Goal: Navigation & Orientation: Go to known website

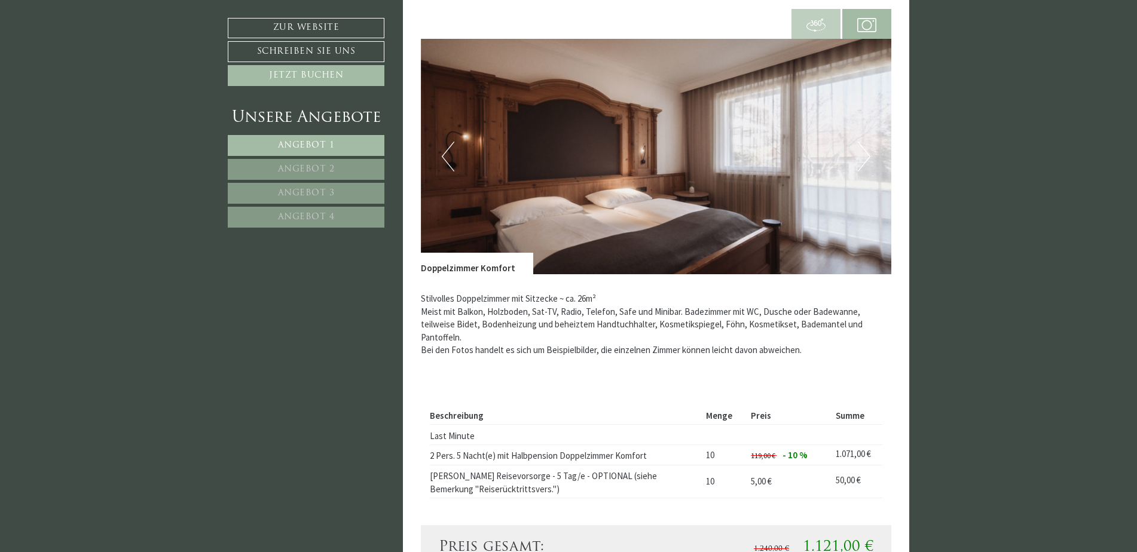
scroll to position [1016, 0]
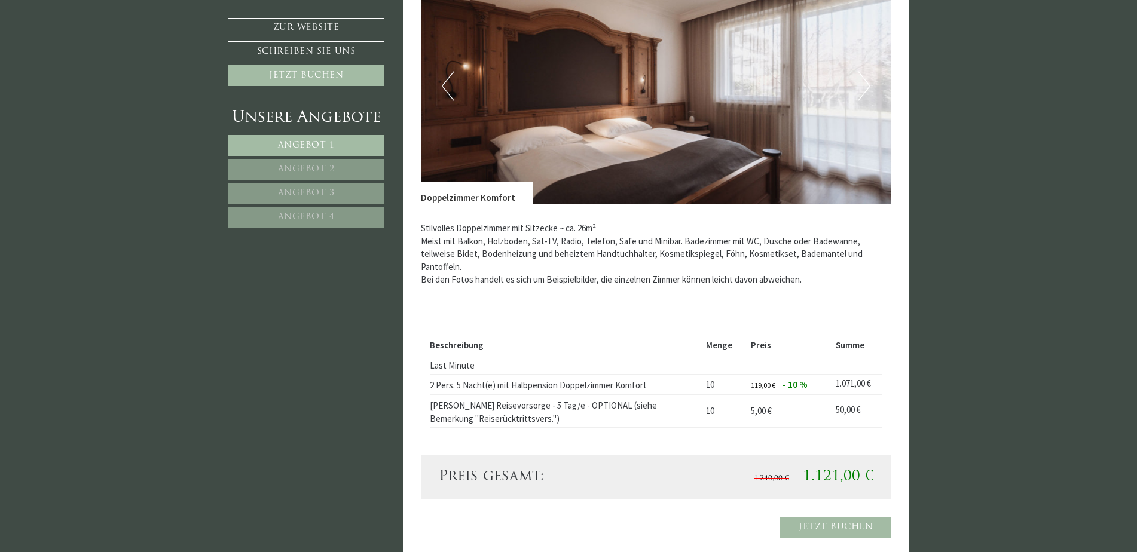
click at [863, 88] on button "Next" at bounding box center [864, 86] width 13 height 30
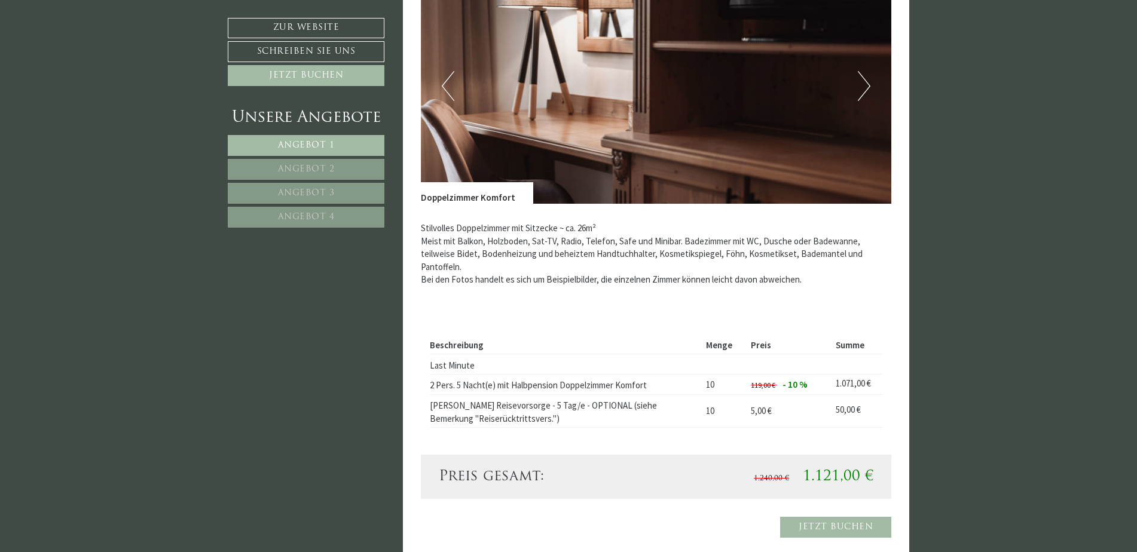
click at [863, 88] on button "Next" at bounding box center [864, 86] width 13 height 30
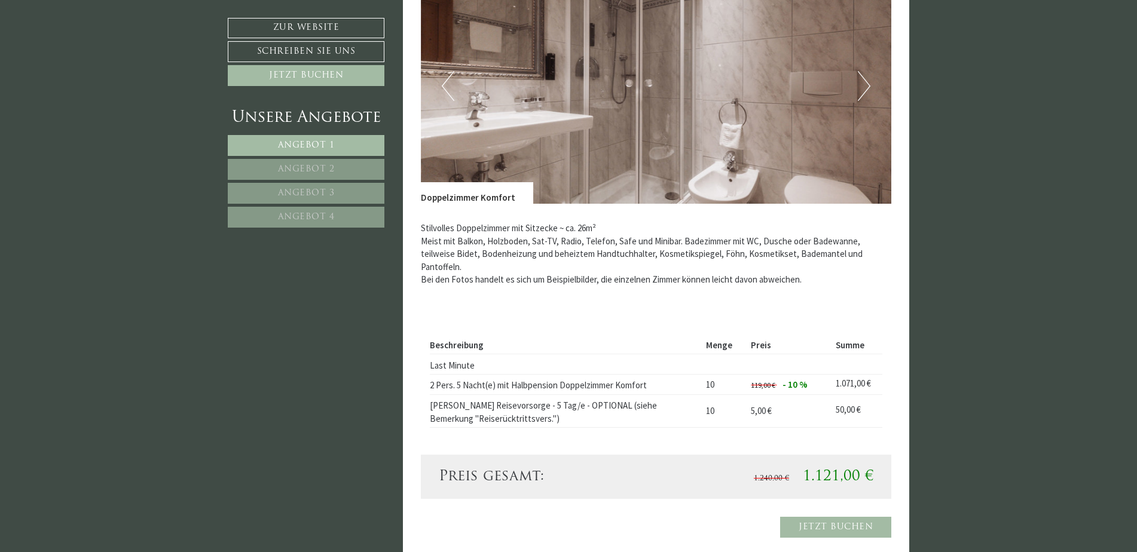
click at [863, 88] on button "Next" at bounding box center [864, 86] width 13 height 30
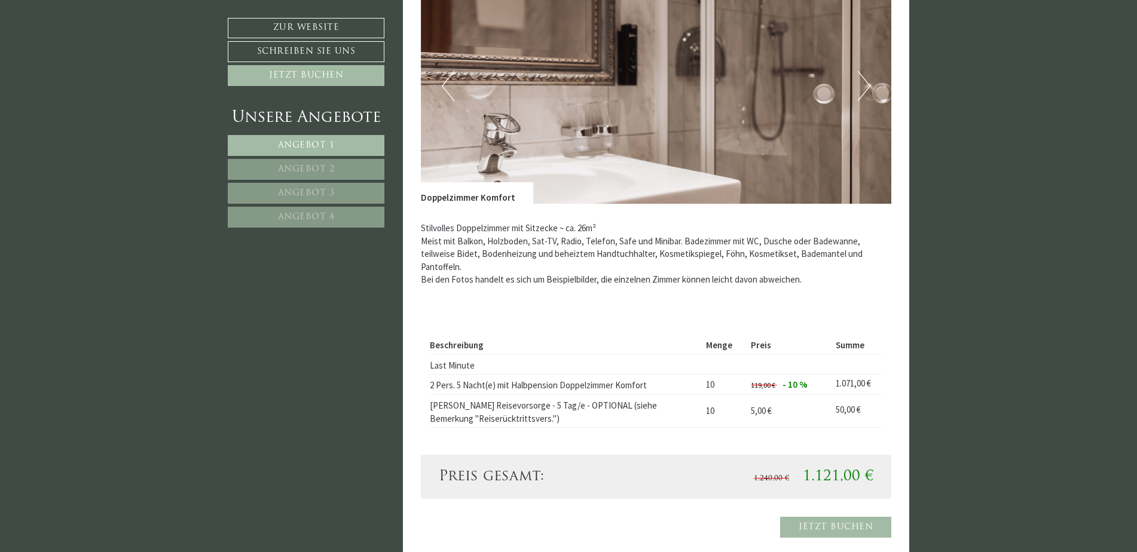
click at [863, 88] on button "Next" at bounding box center [864, 86] width 13 height 30
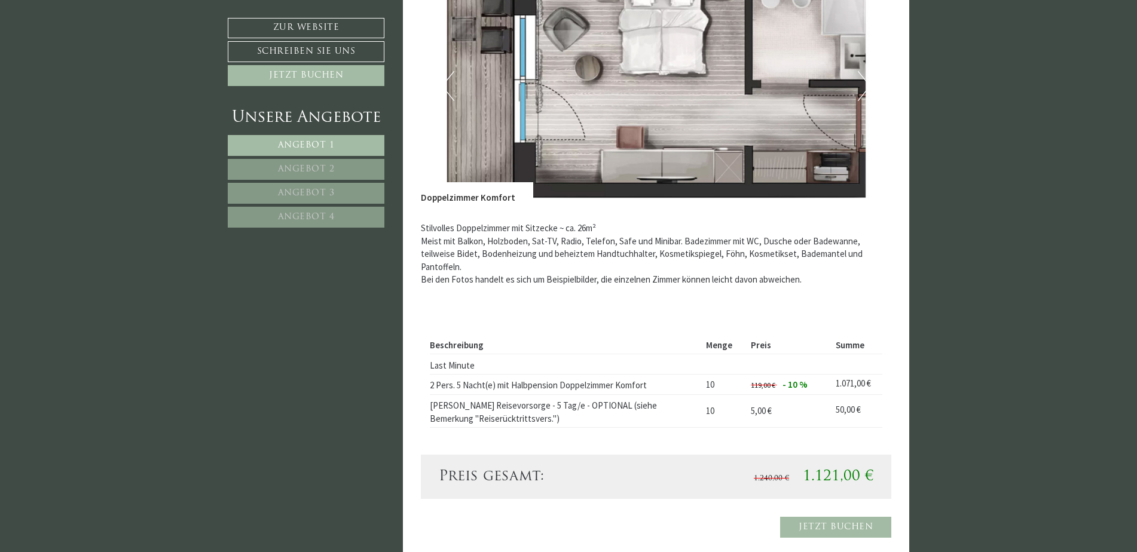
click at [863, 88] on button "Next" at bounding box center [864, 86] width 13 height 30
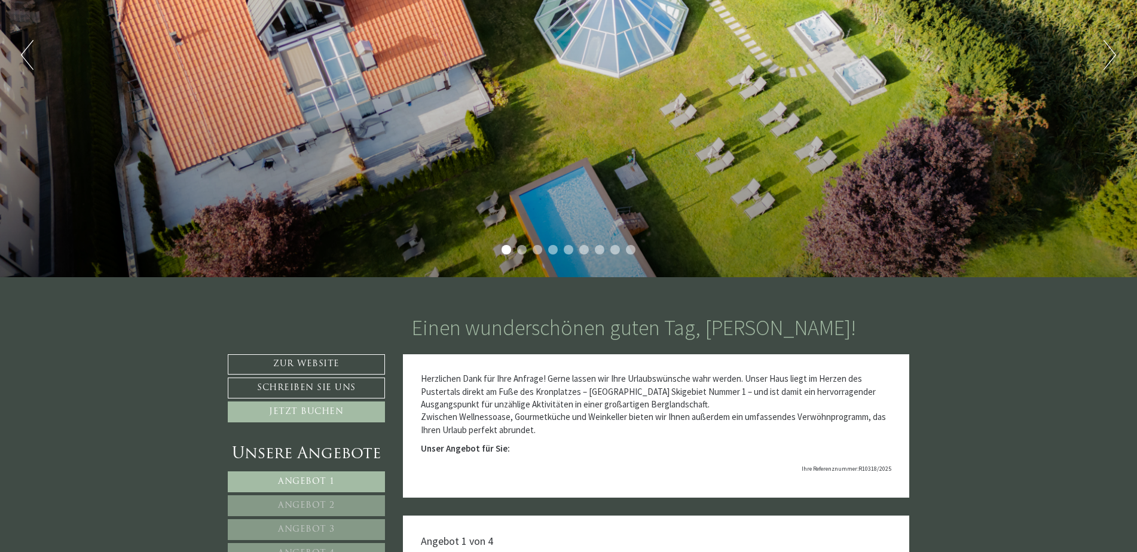
scroll to position [0, 0]
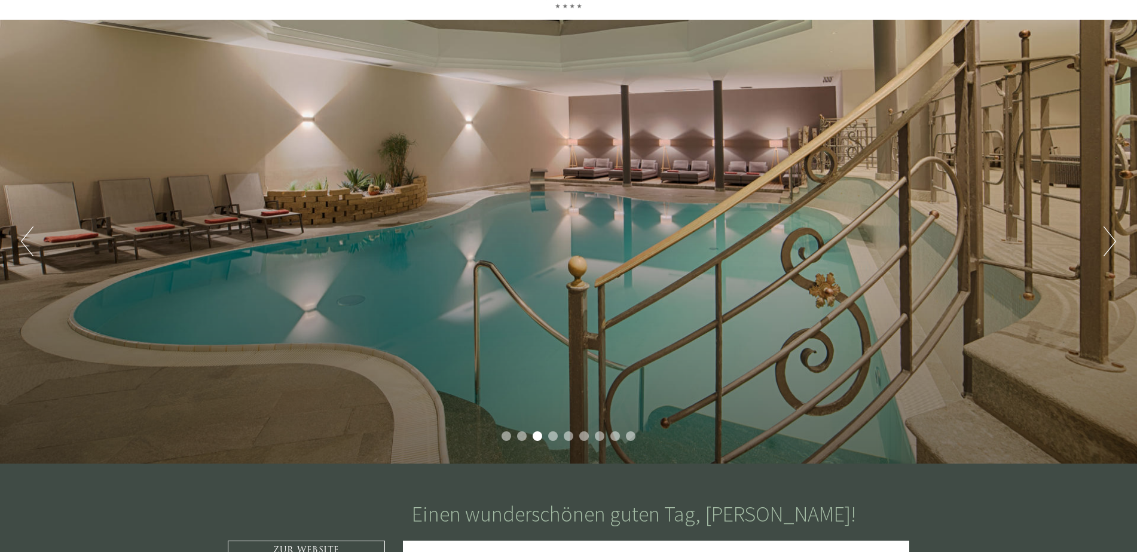
scroll to position [60, 0]
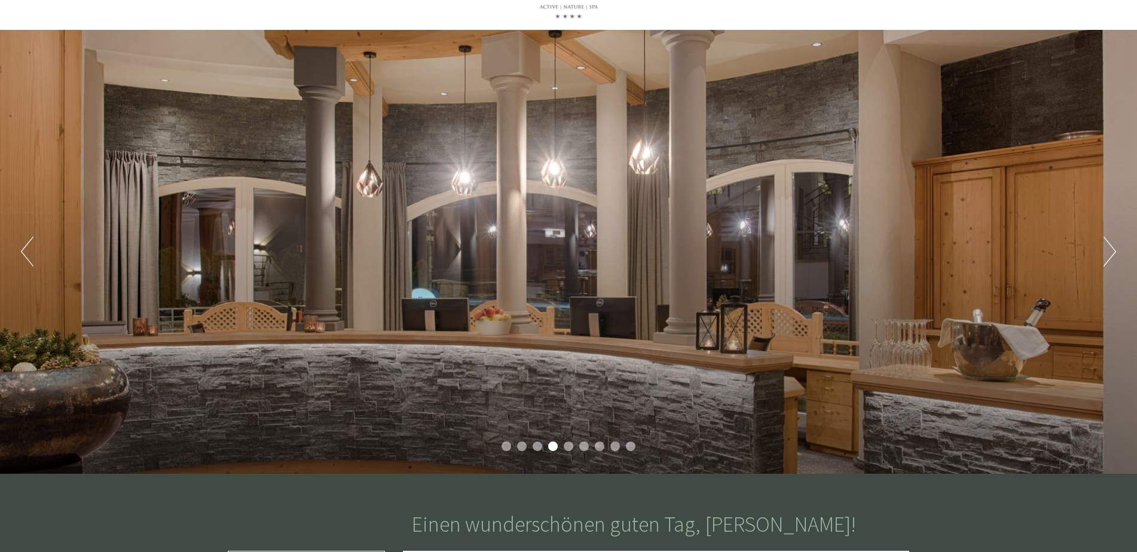
click at [1108, 250] on button "Next" at bounding box center [1109, 252] width 13 height 30
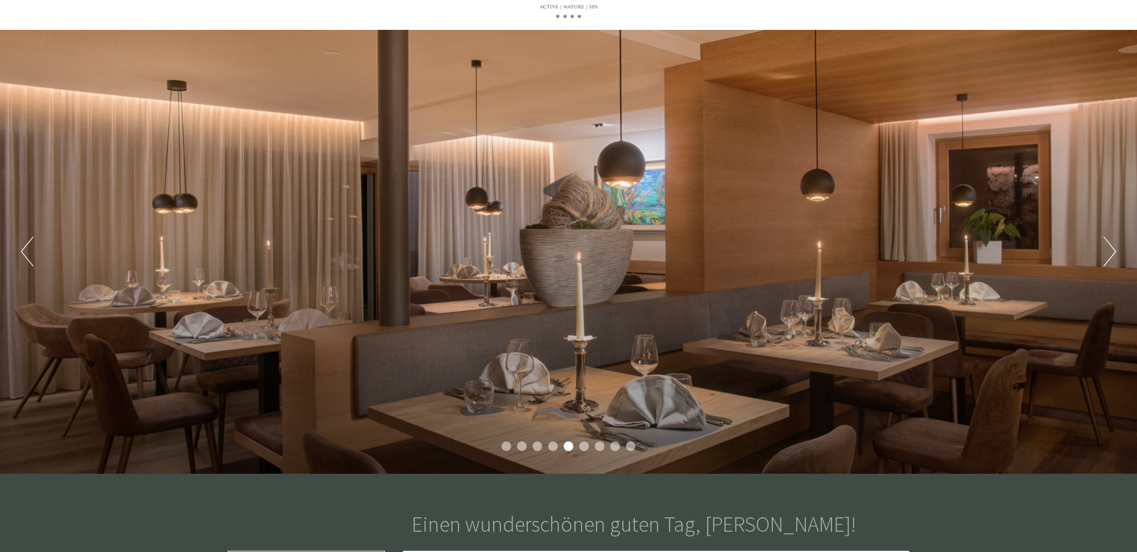
click at [1108, 250] on button "Next" at bounding box center [1109, 252] width 13 height 30
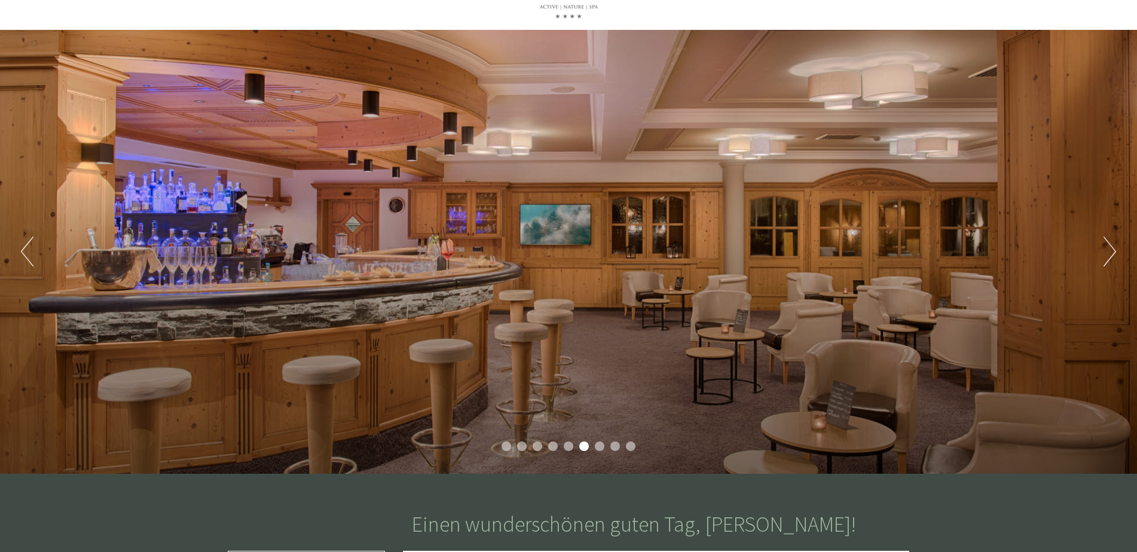
click at [1108, 250] on button "Next" at bounding box center [1109, 252] width 13 height 30
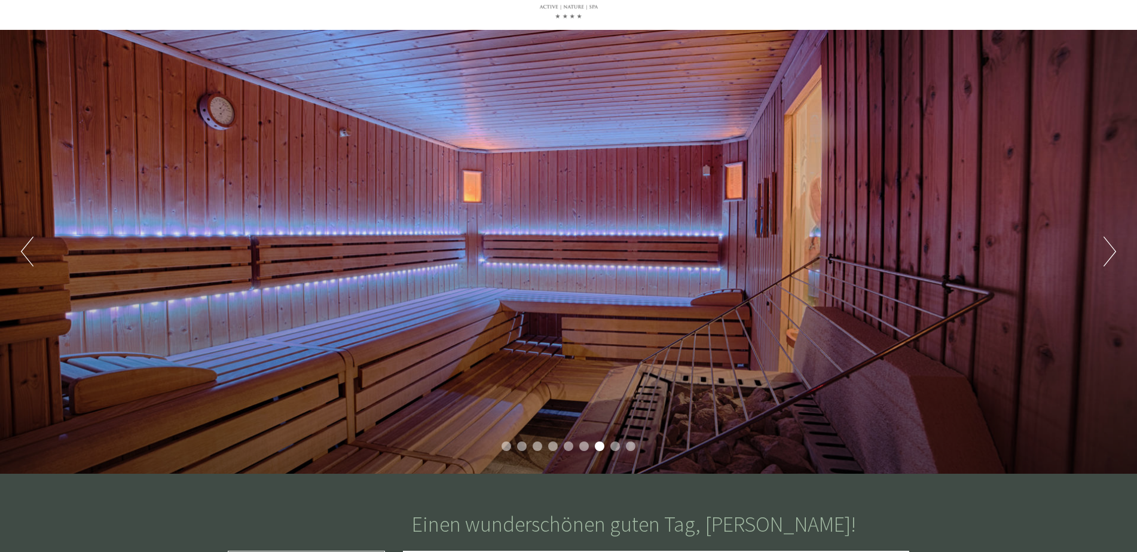
click at [1107, 250] on button "Next" at bounding box center [1109, 252] width 13 height 30
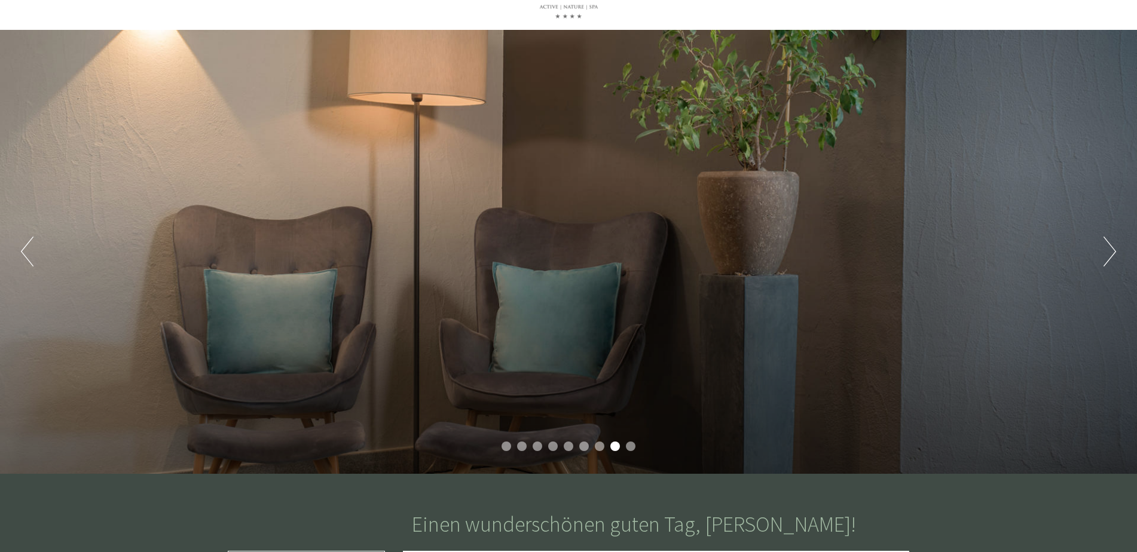
click at [1107, 250] on button "Next" at bounding box center [1109, 252] width 13 height 30
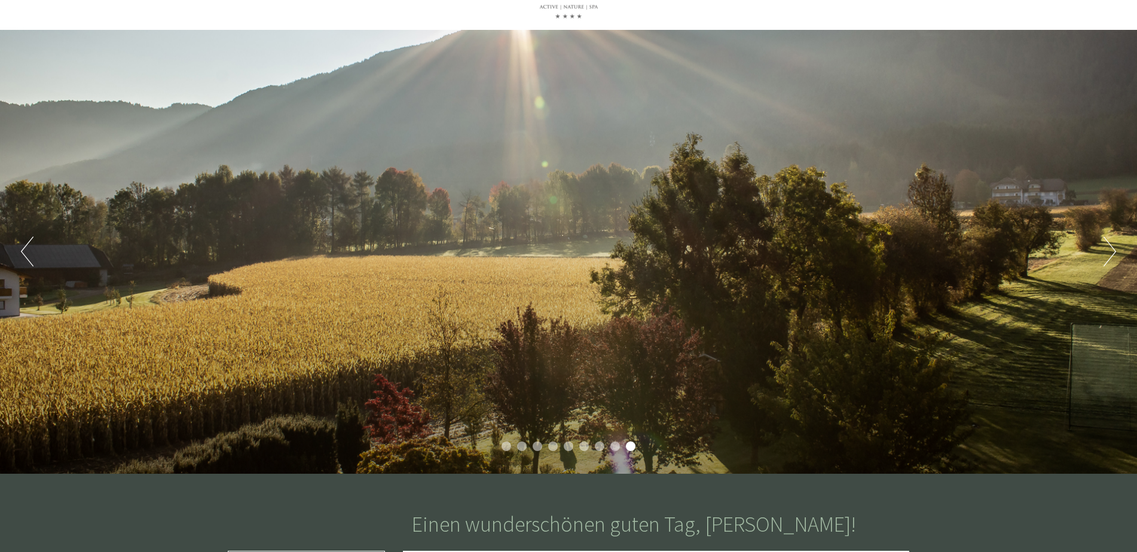
click at [1107, 250] on button "Next" at bounding box center [1109, 252] width 13 height 30
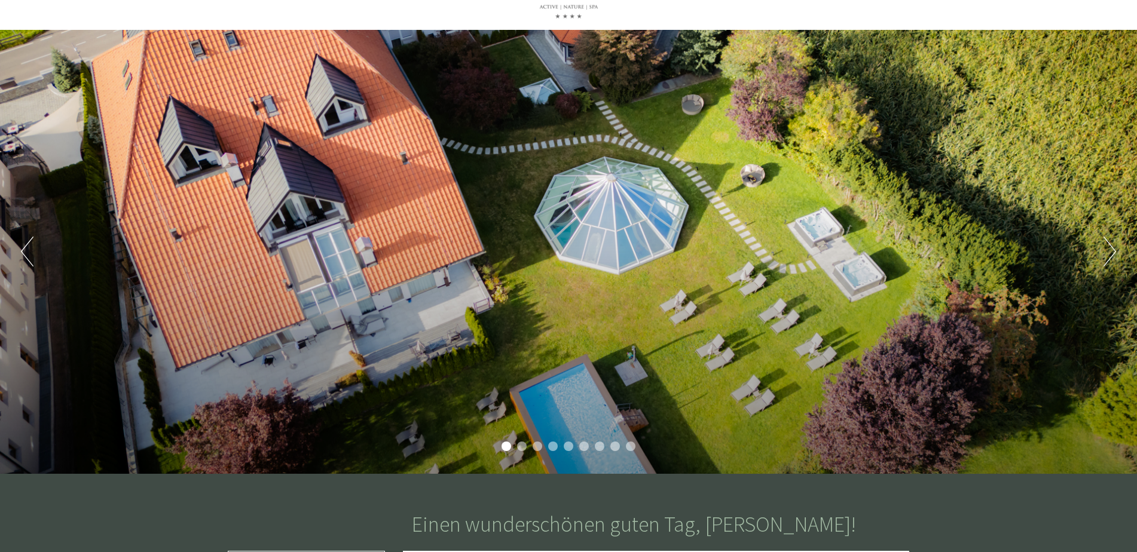
click at [1115, 252] on button "Next" at bounding box center [1109, 252] width 13 height 30
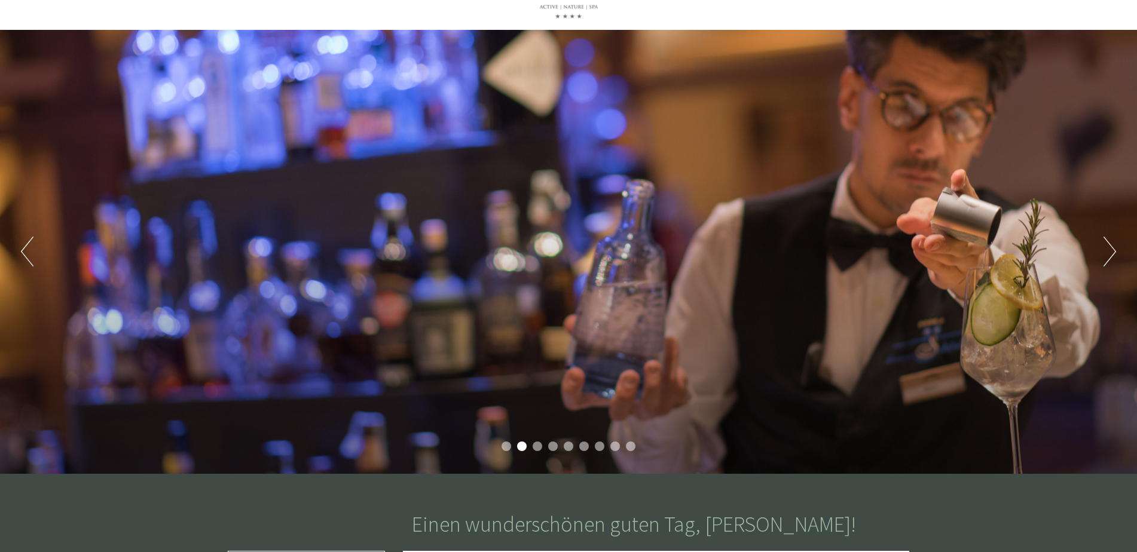
click at [1115, 252] on button "Next" at bounding box center [1109, 252] width 13 height 30
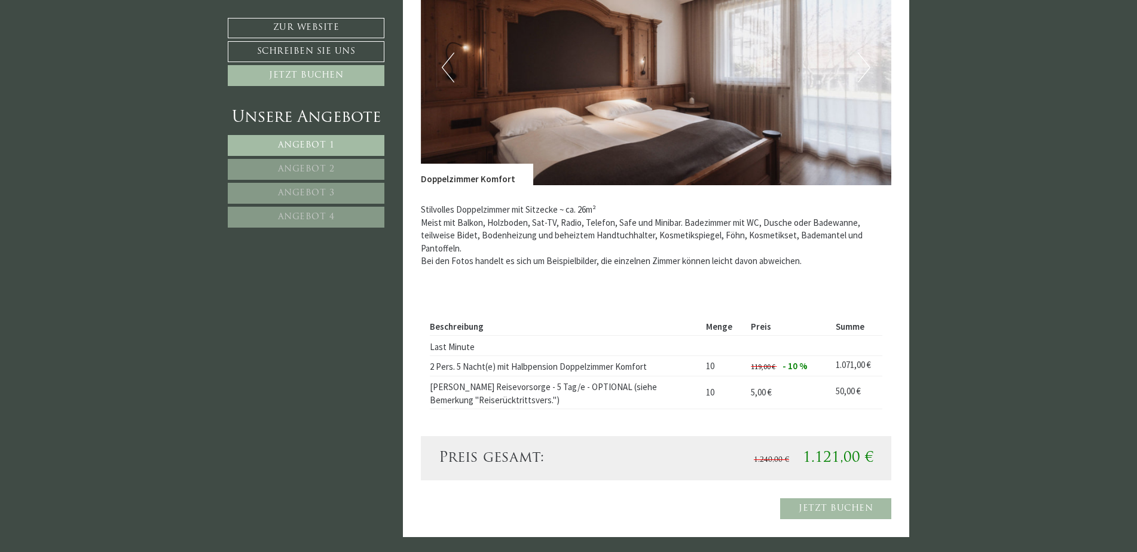
scroll to position [1016, 0]
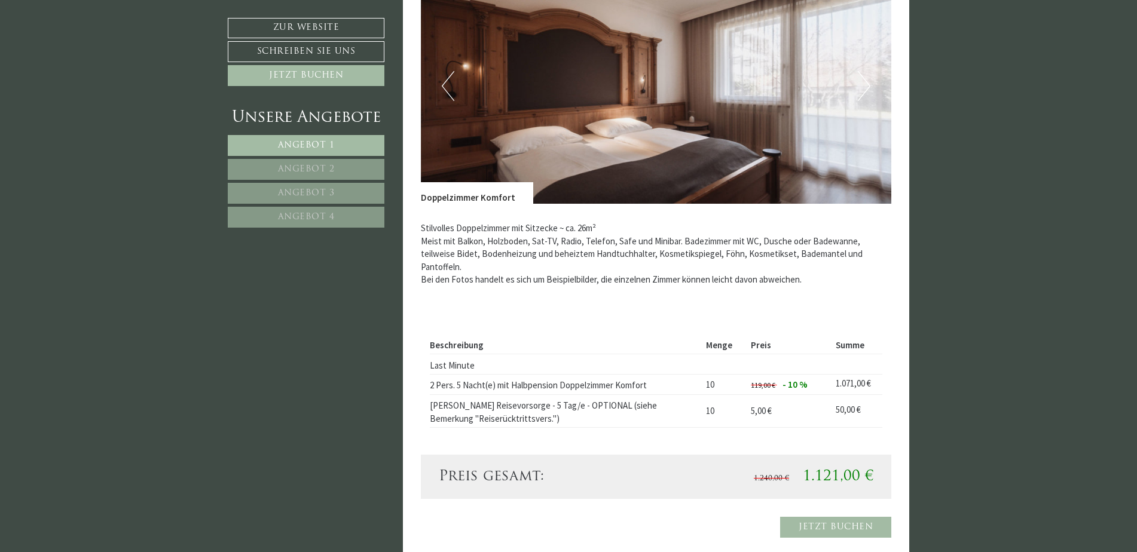
click at [865, 88] on button "Next" at bounding box center [864, 86] width 13 height 30
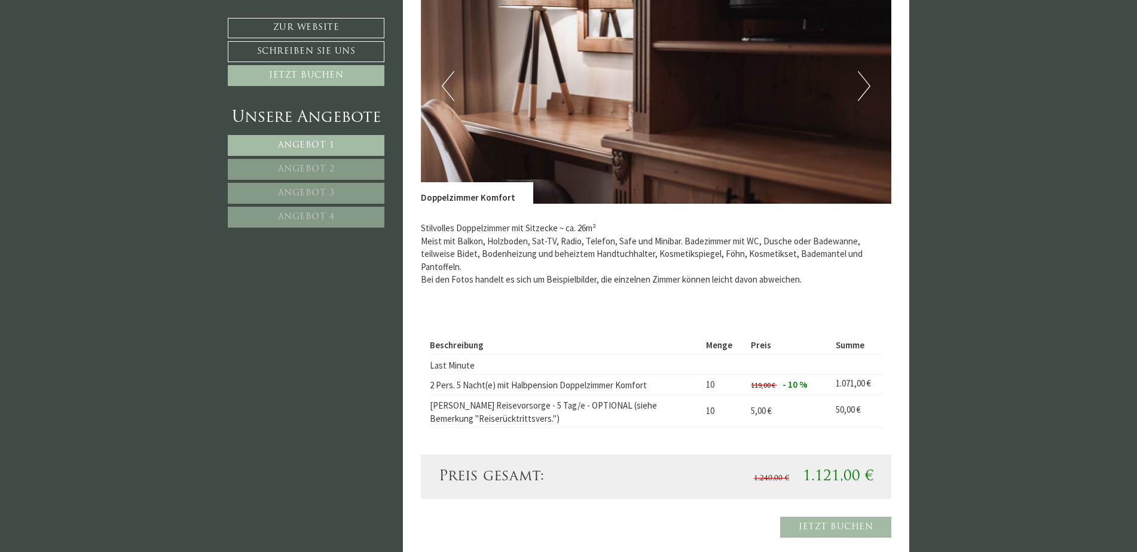
click at [865, 88] on button "Next" at bounding box center [864, 86] width 13 height 30
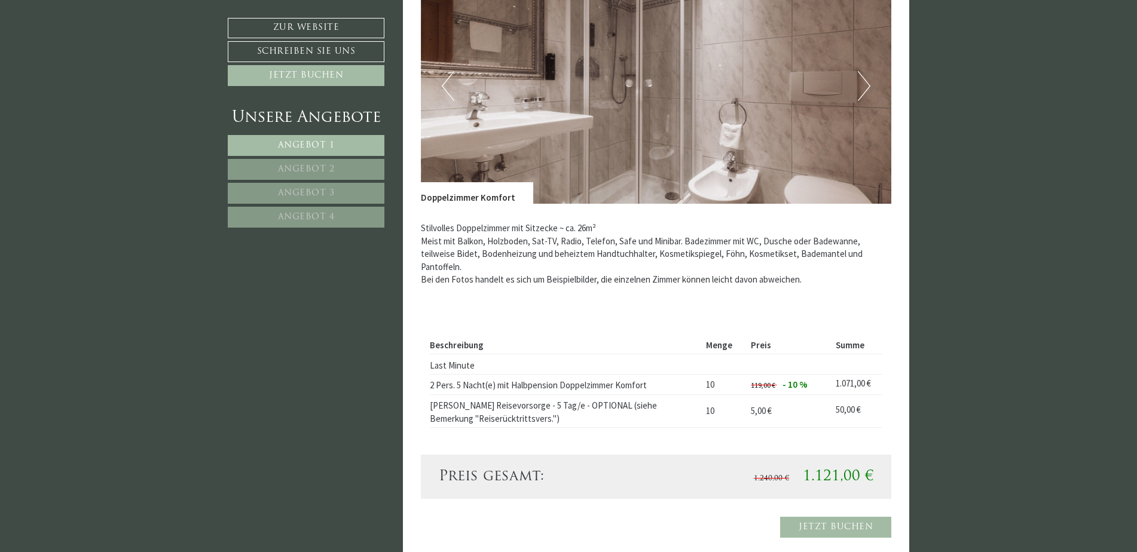
click at [864, 88] on button "Next" at bounding box center [864, 86] width 13 height 30
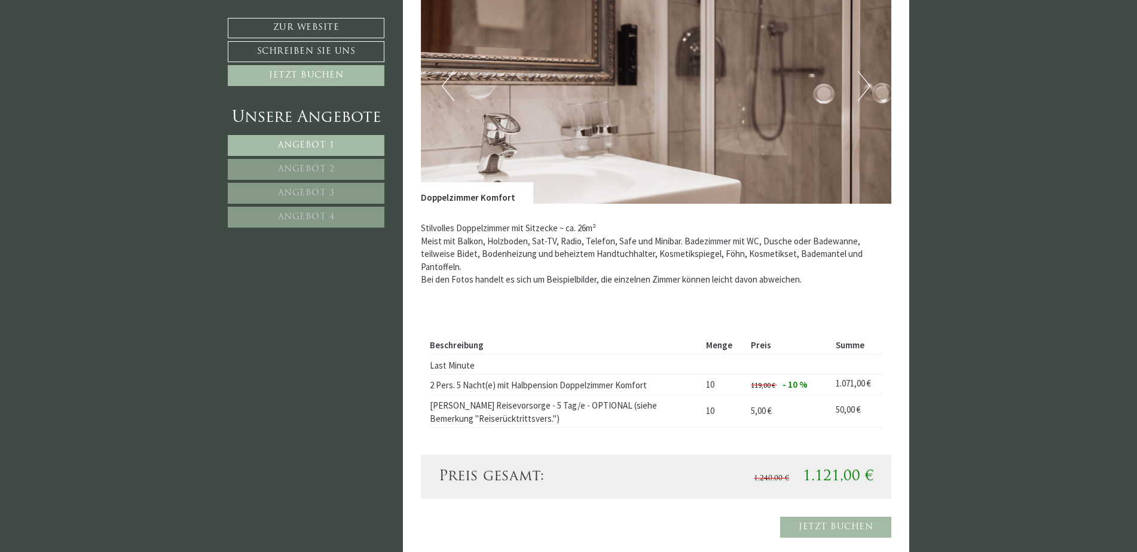
click at [864, 88] on button "Next" at bounding box center [864, 86] width 13 height 30
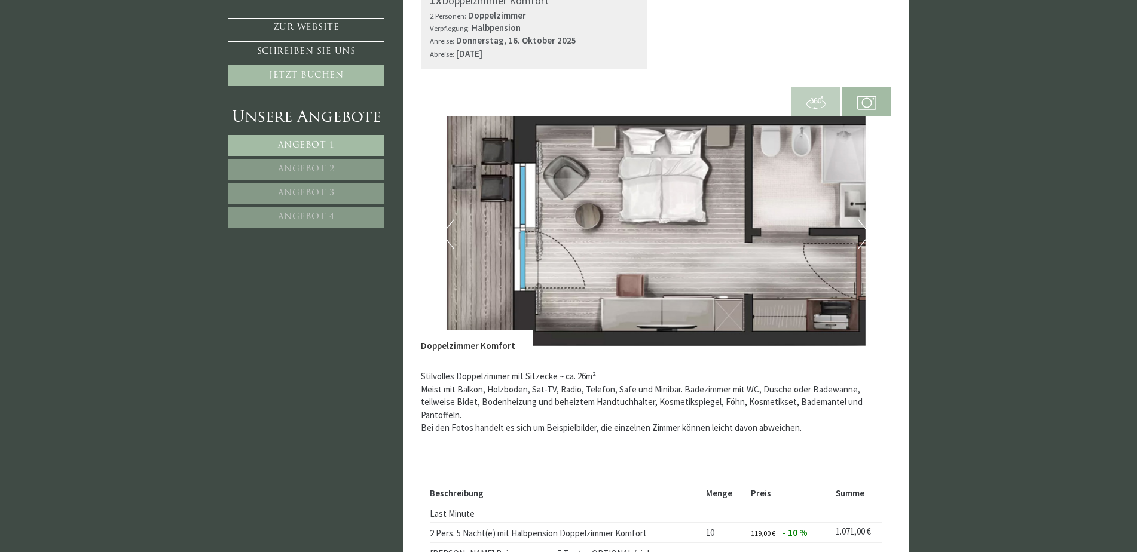
scroll to position [897, 0]
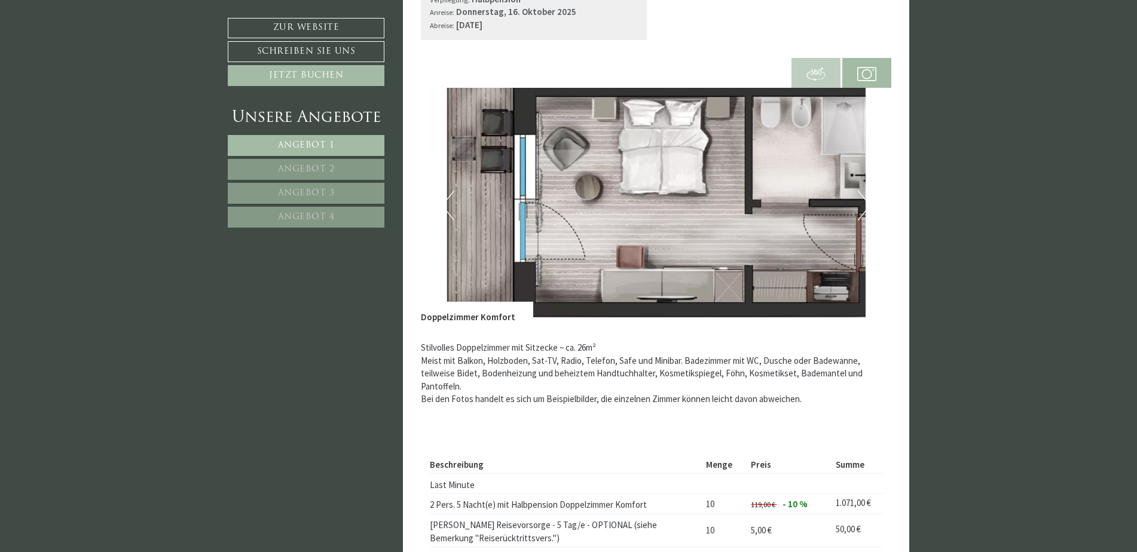
click at [818, 74] on img at bounding box center [815, 74] width 19 height 19
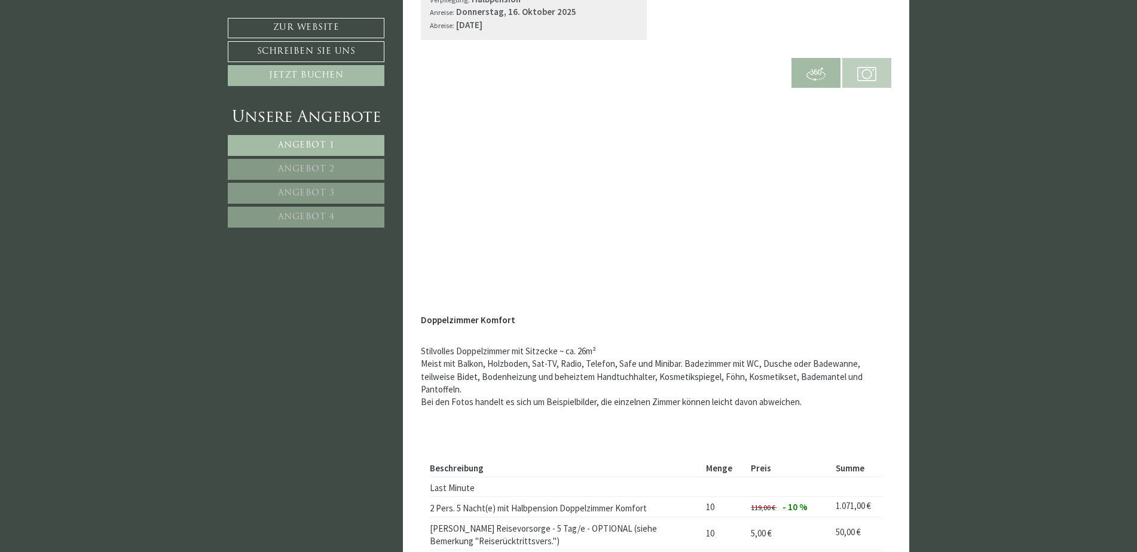
click at [816, 76] on img at bounding box center [815, 74] width 19 height 19
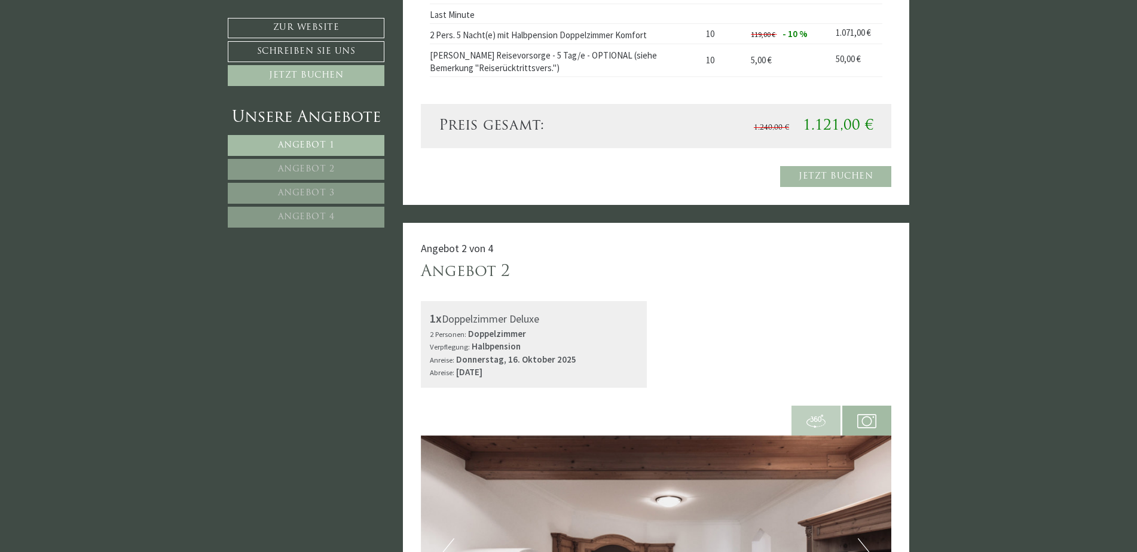
scroll to position [1554, 0]
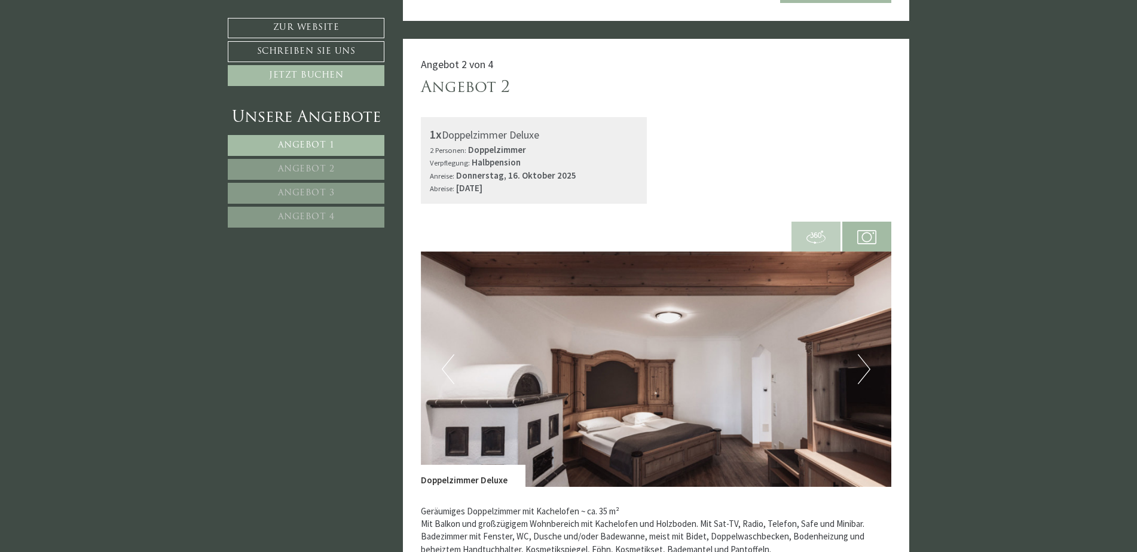
click at [328, 166] on span "Angebot 2" at bounding box center [306, 169] width 57 height 9
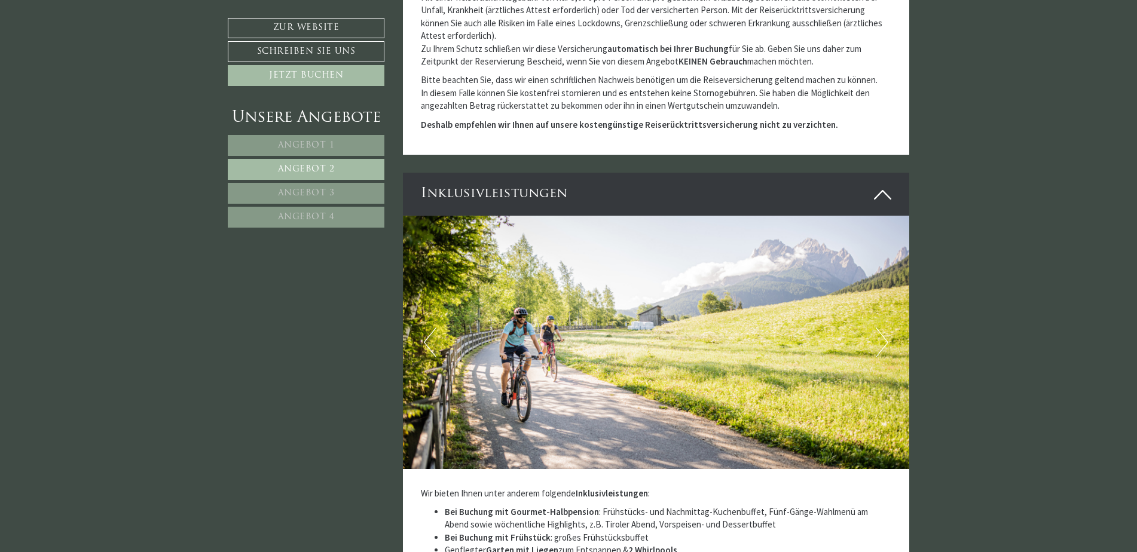
scroll to position [1848, 0]
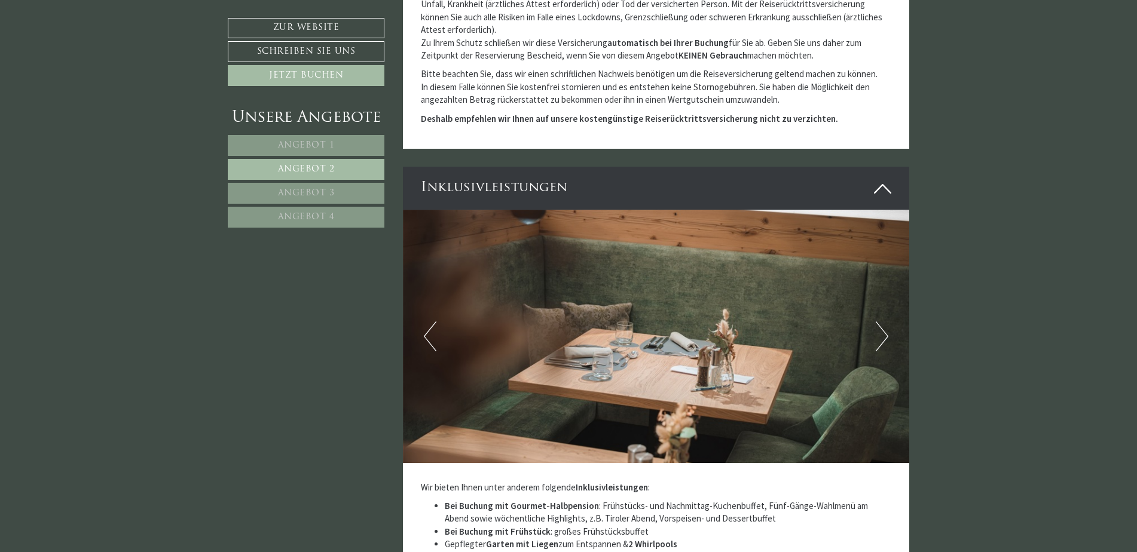
click at [326, 148] on span "Angebot 1" at bounding box center [306, 145] width 57 height 9
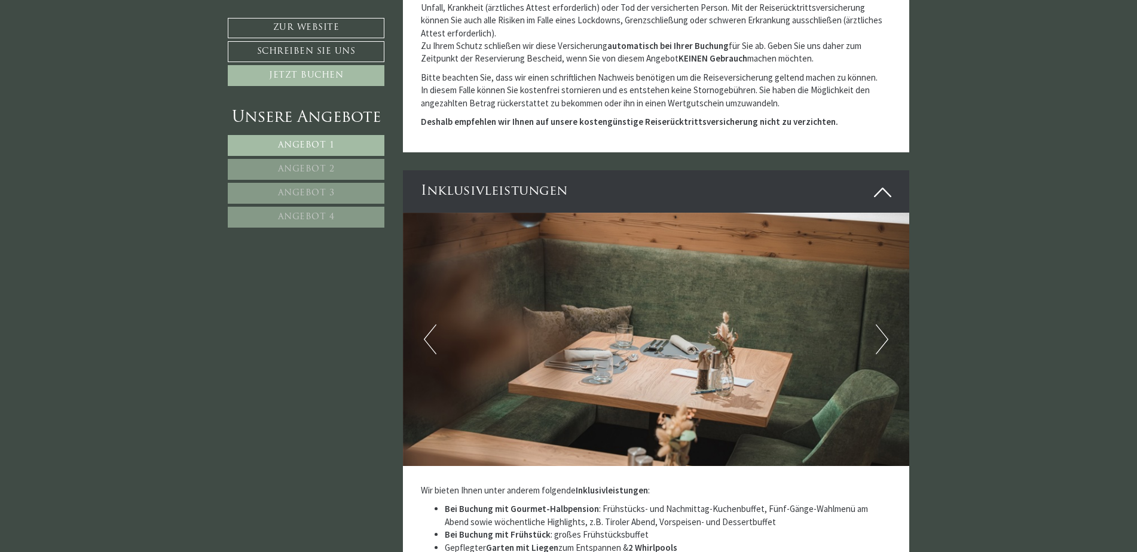
scroll to position [772, 0]
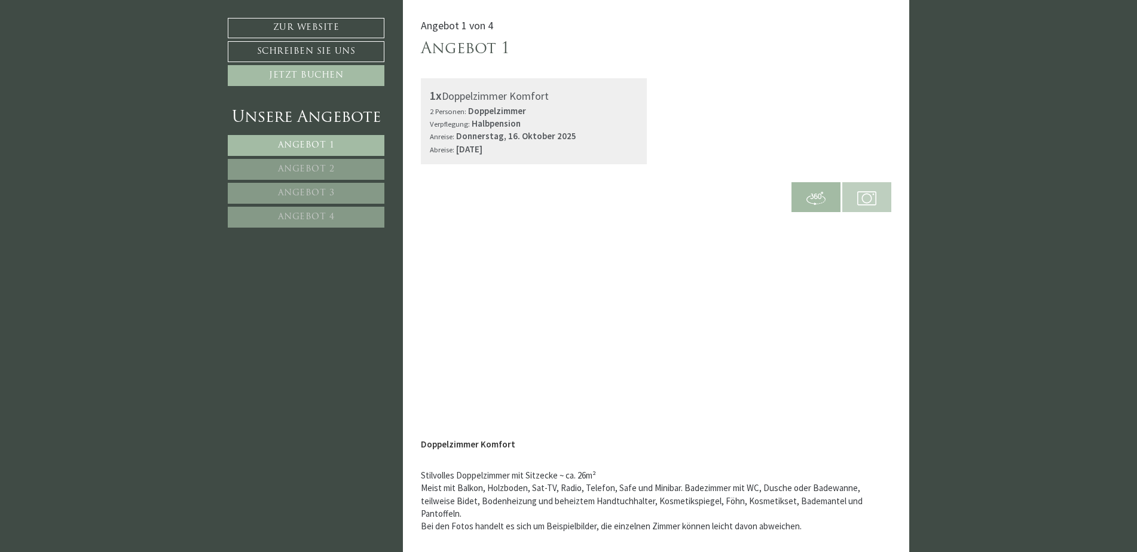
click at [326, 148] on span "Angebot 1" at bounding box center [306, 145] width 57 height 9
click at [328, 162] on link "Angebot 2" at bounding box center [306, 169] width 157 height 21
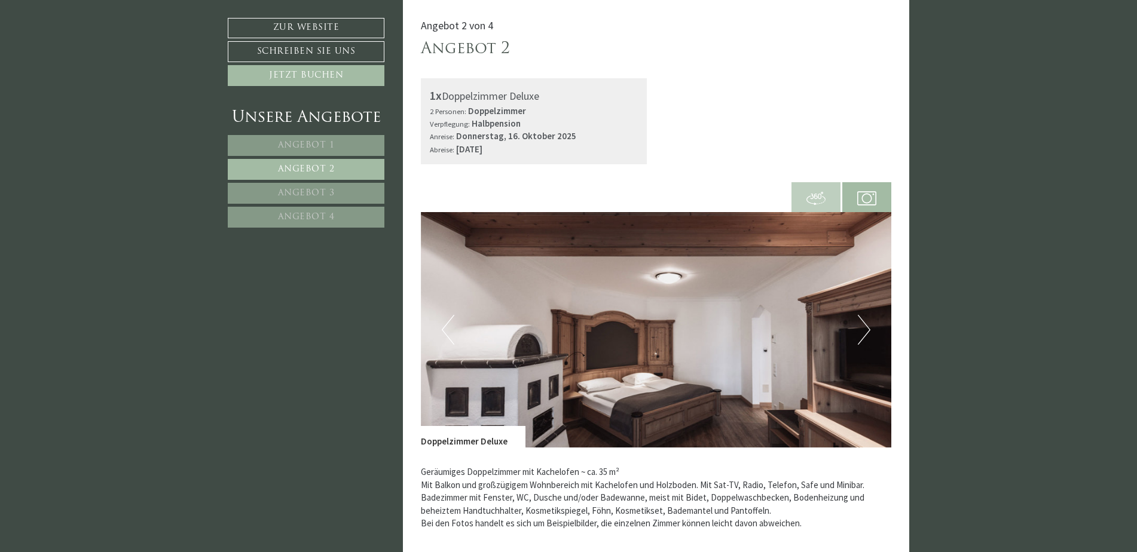
click at [320, 186] on link "Angebot 3" at bounding box center [306, 193] width 157 height 21
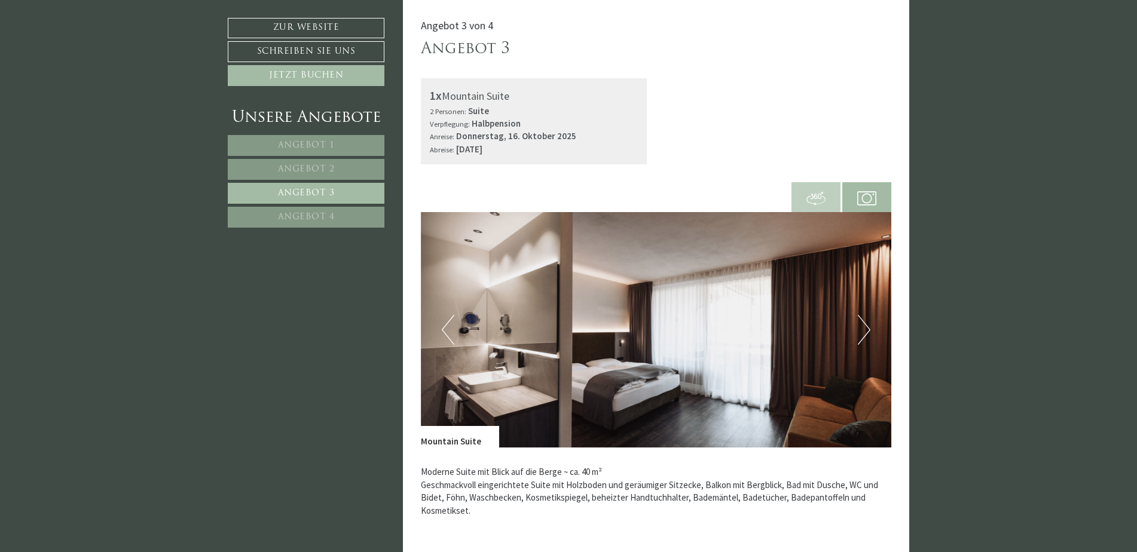
click at [321, 203] on link "Angebot 3" at bounding box center [306, 193] width 157 height 21
click at [304, 212] on link "Angebot 4" at bounding box center [306, 217] width 157 height 21
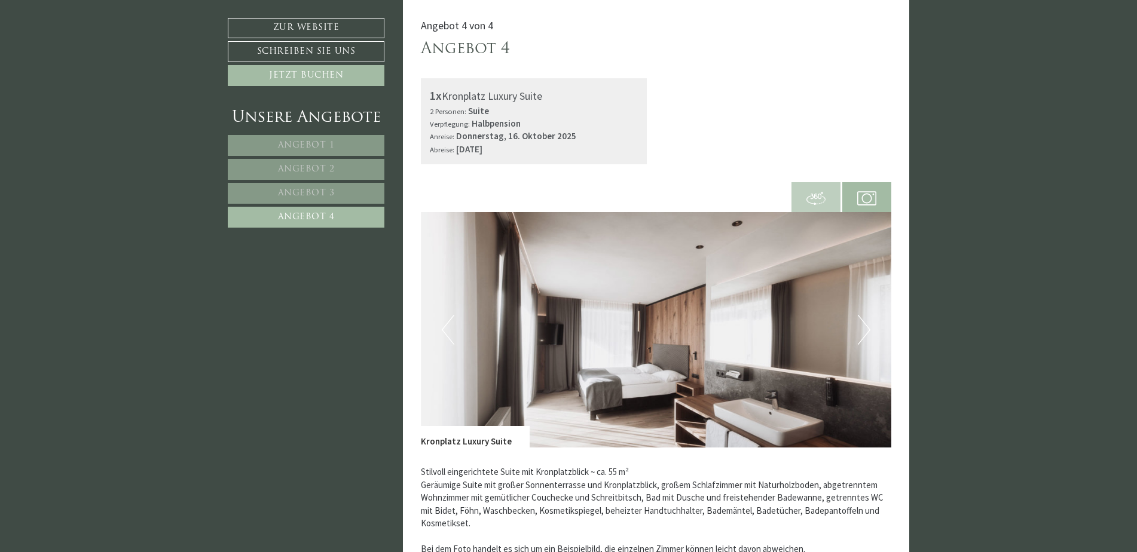
click at [323, 143] on span "Angebot 1" at bounding box center [306, 145] width 57 height 9
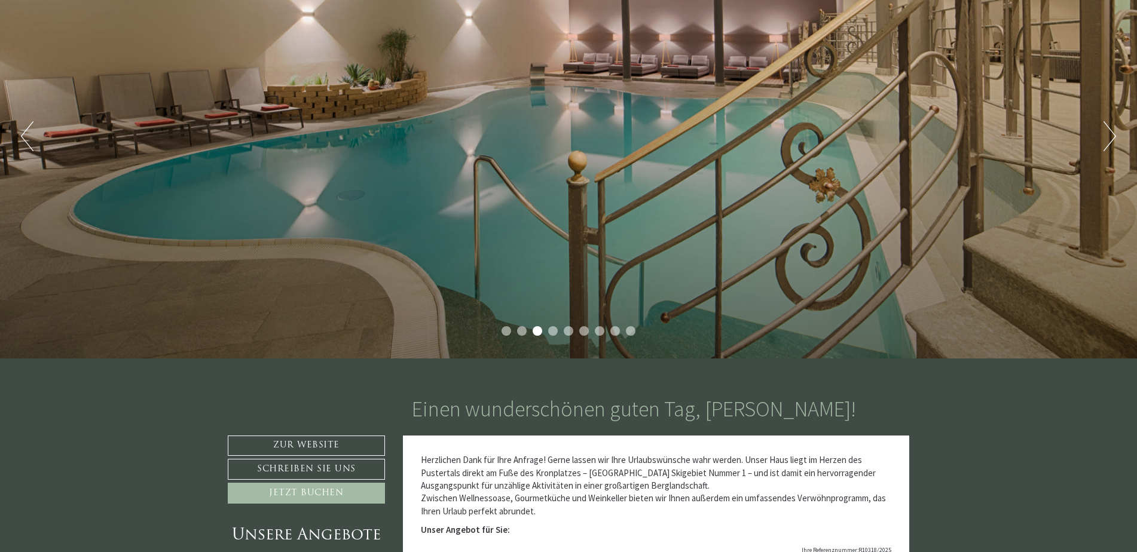
scroll to position [175, 0]
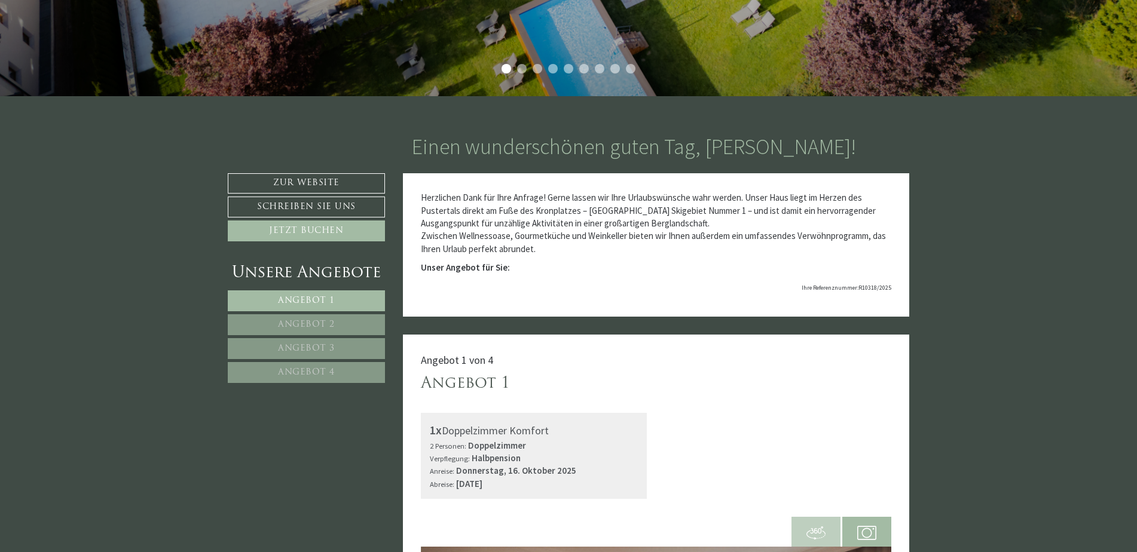
scroll to position [478, 0]
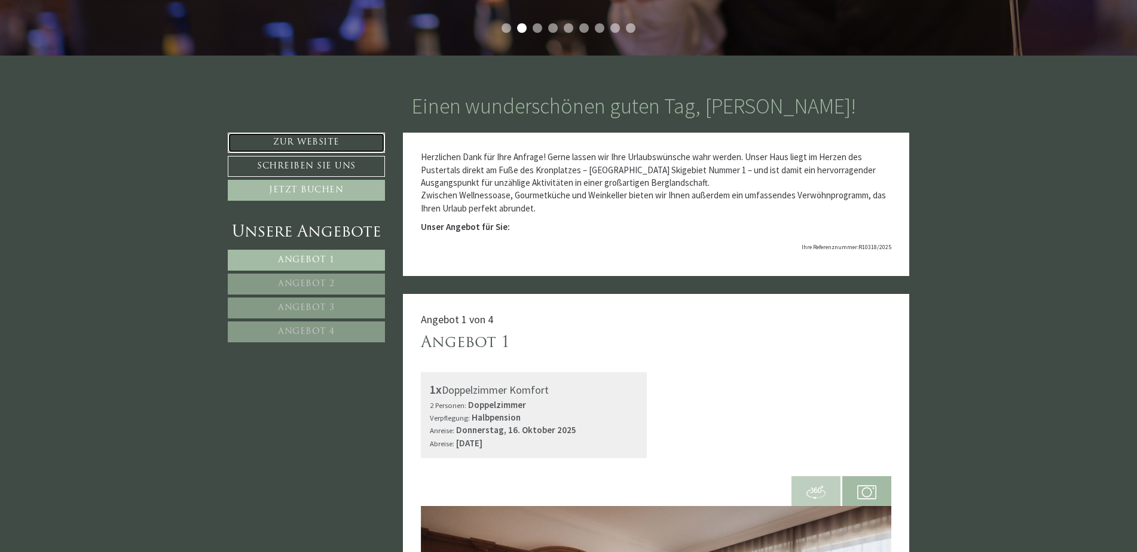
click at [299, 141] on link "Zur Website" at bounding box center [306, 143] width 157 height 20
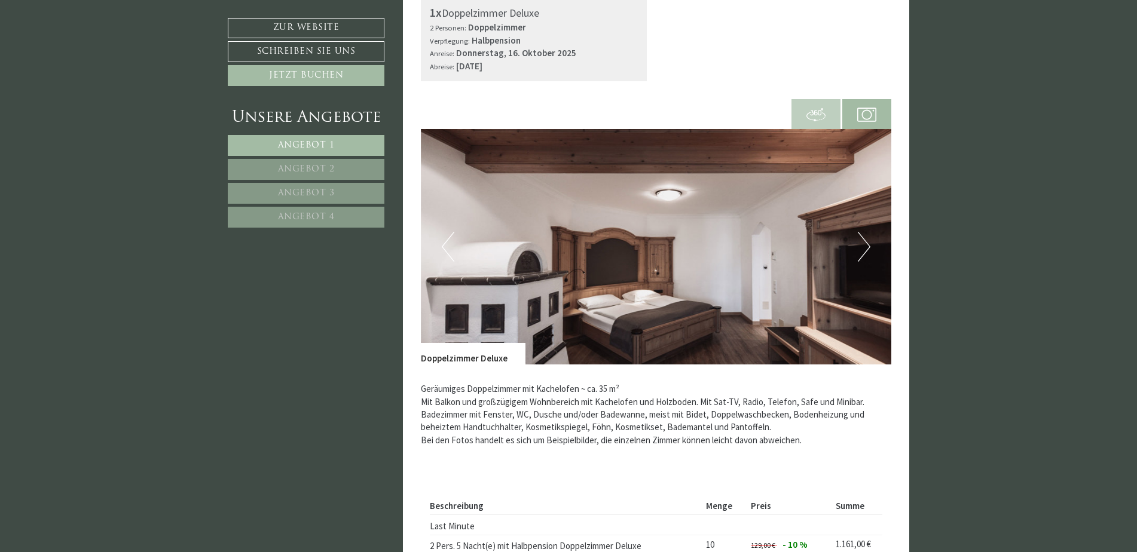
scroll to position [1674, 0]
click at [863, 247] on button "Next" at bounding box center [864, 246] width 13 height 30
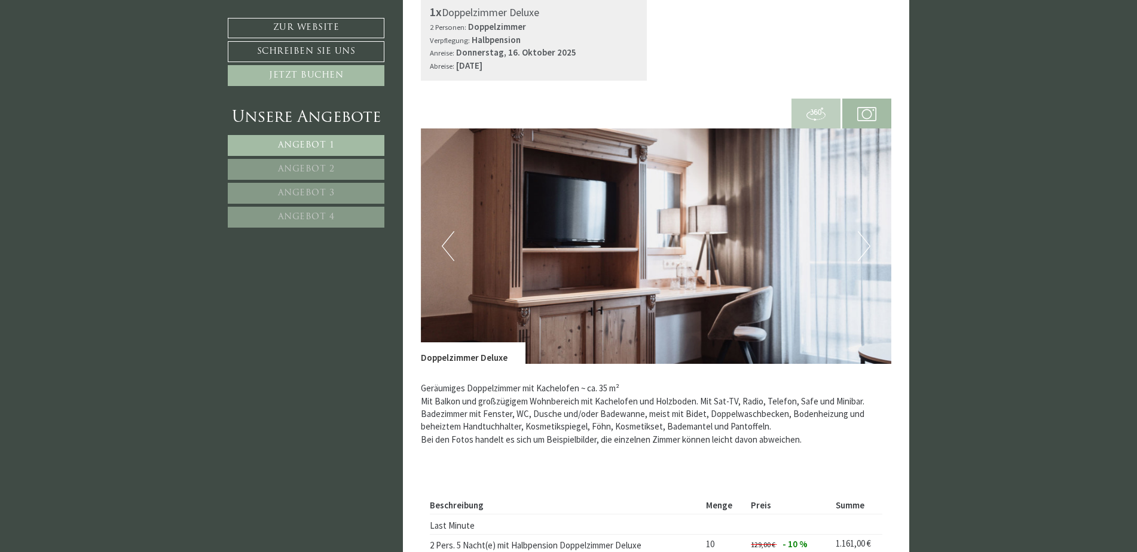
click at [864, 248] on button "Next" at bounding box center [864, 246] width 13 height 30
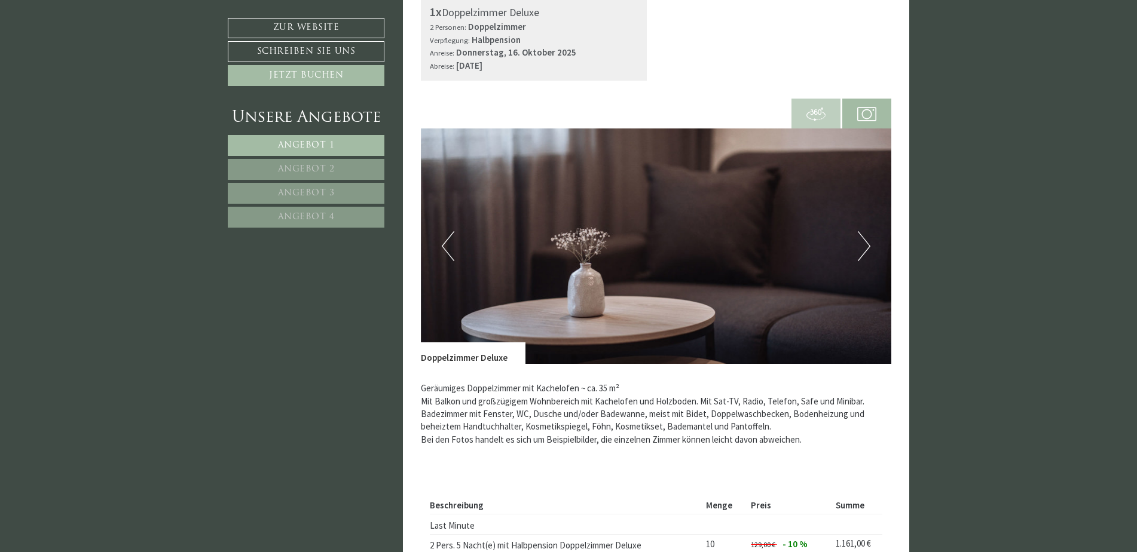
click at [864, 248] on button "Next" at bounding box center [864, 246] width 13 height 30
click at [865, 249] on button "Next" at bounding box center [864, 246] width 13 height 30
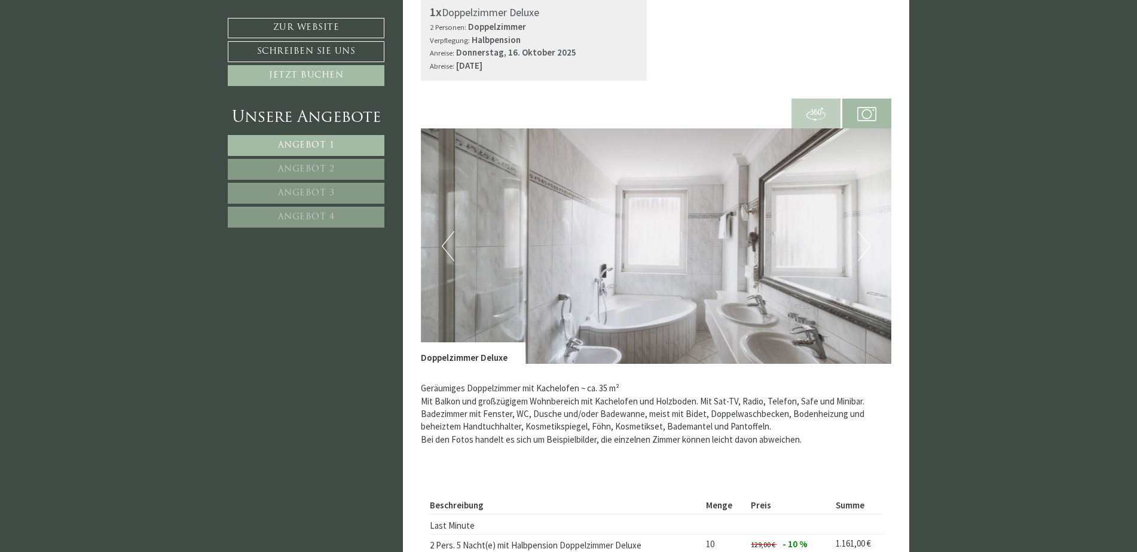
click at [866, 249] on button "Next" at bounding box center [864, 246] width 13 height 30
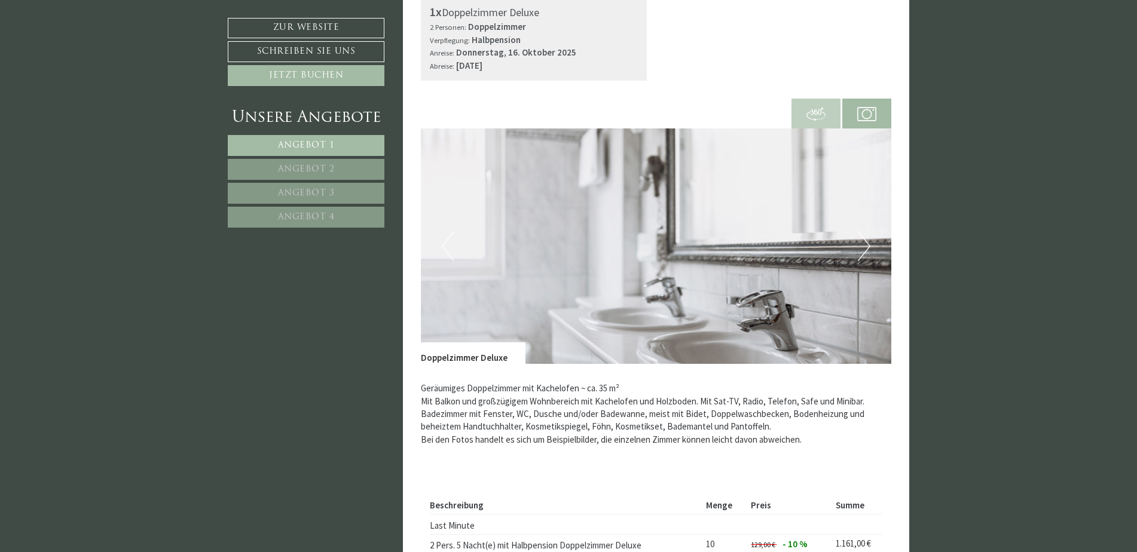
click at [867, 250] on button "Next" at bounding box center [864, 246] width 13 height 30
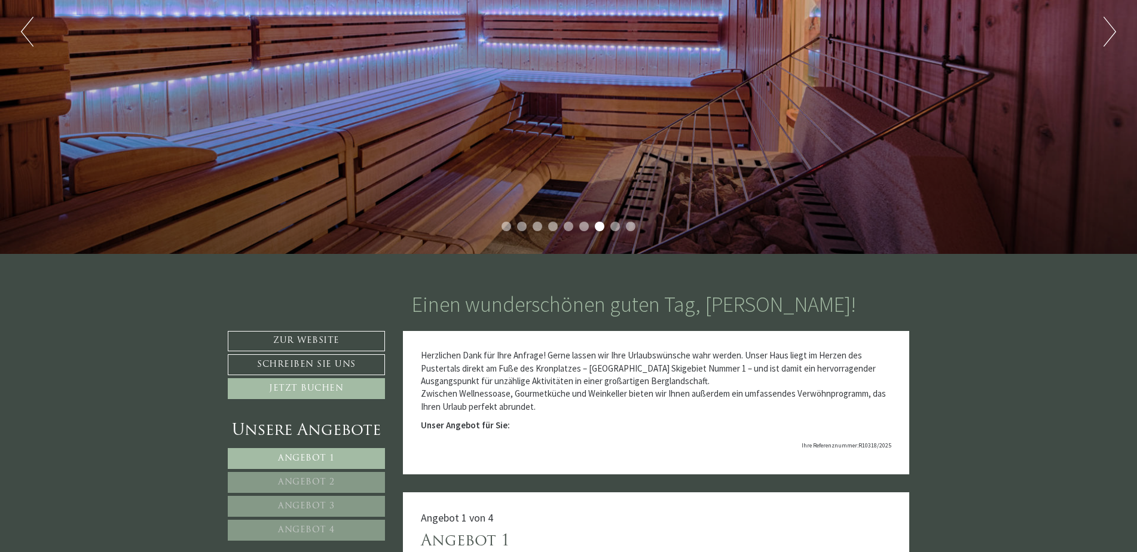
scroll to position [299, 0]
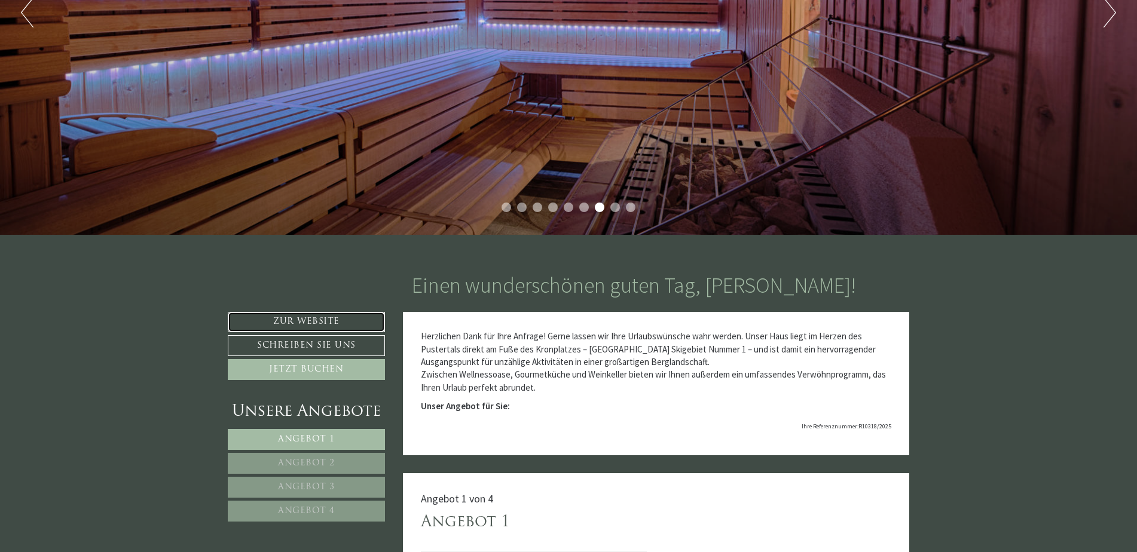
click at [313, 320] on link "Zur Website" at bounding box center [306, 322] width 157 height 20
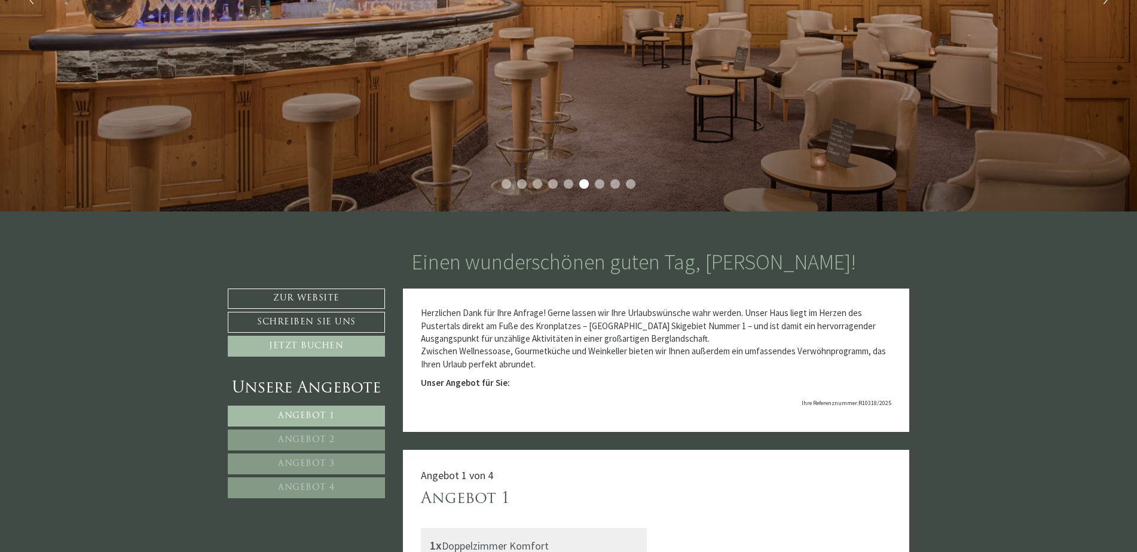
scroll to position [359, 0]
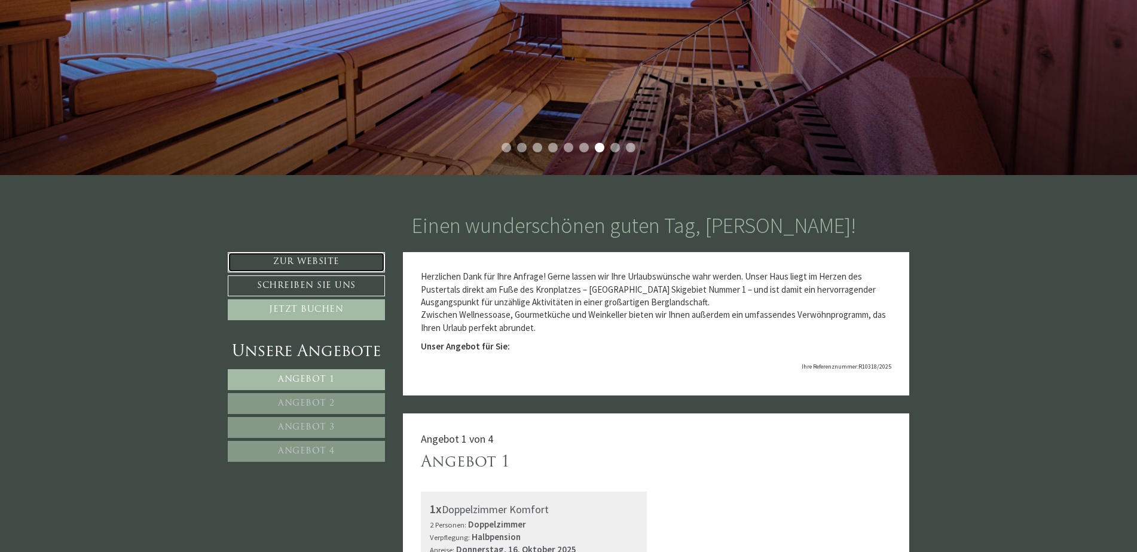
click at [278, 258] on link "Zur Website" at bounding box center [306, 262] width 157 height 20
